Goal: Communication & Community: Answer question/provide support

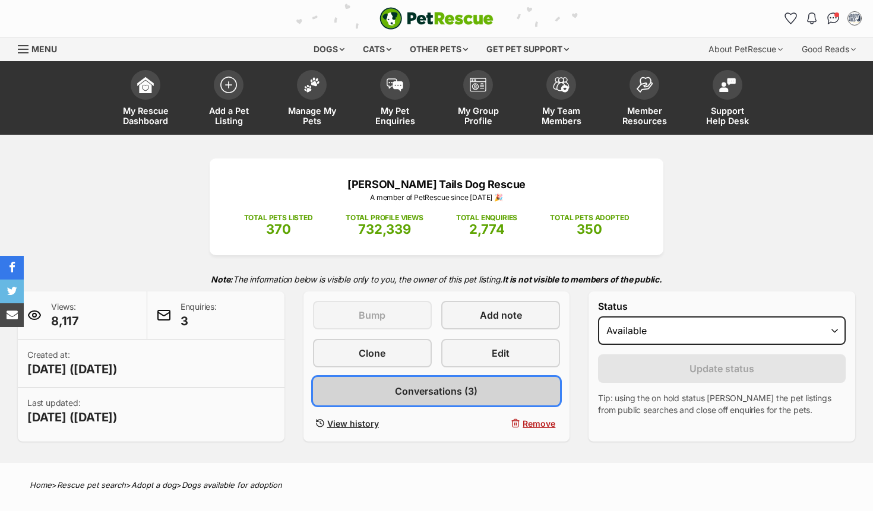
click at [472, 391] on span "Conversations (3)" at bounding box center [436, 391] width 83 height 14
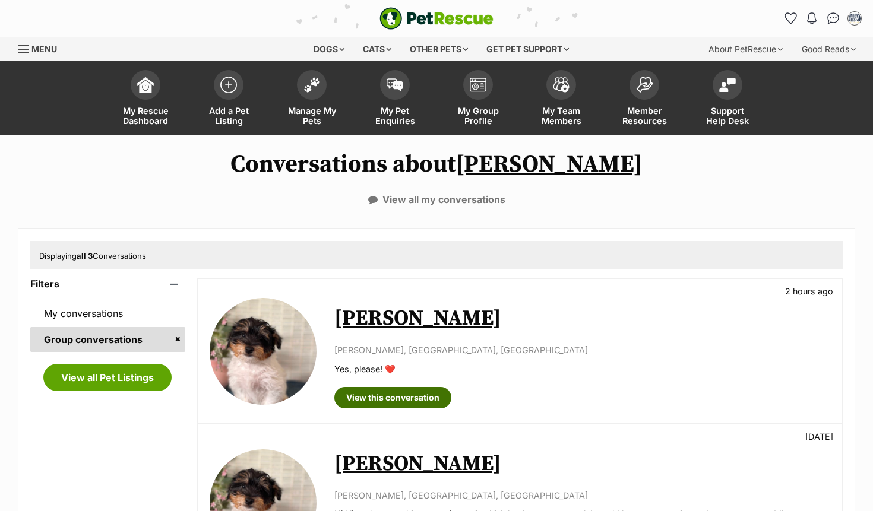
click at [416, 391] on link "View this conversation" at bounding box center [392, 397] width 117 height 21
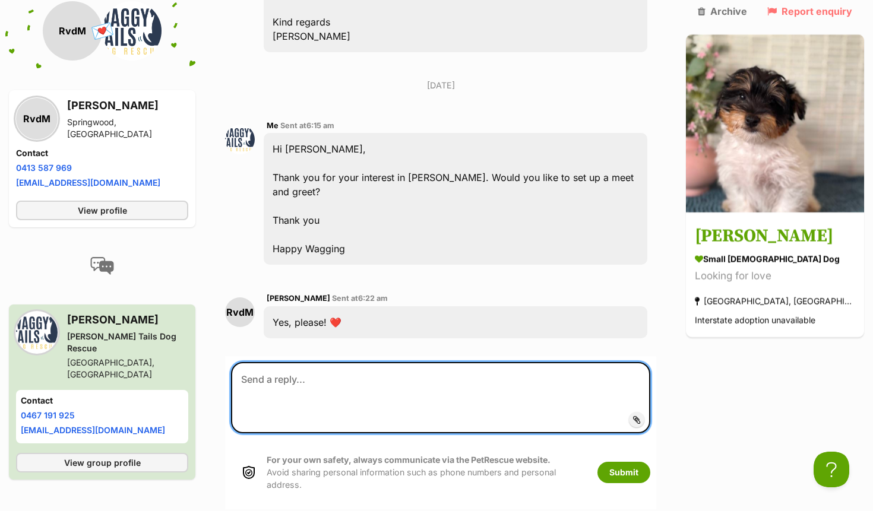
click at [507, 362] on textarea at bounding box center [440, 397] width 419 height 71
type textarea "R"
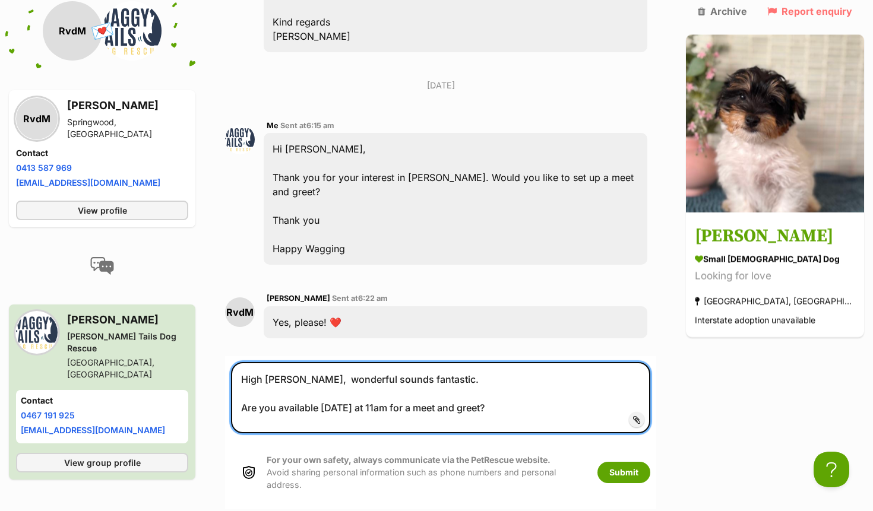
type textarea "High [PERSON_NAME], wonderful sounds fantastic. Are you available [DATE] at 11a…"
